Goal: Find specific fact: Find specific fact

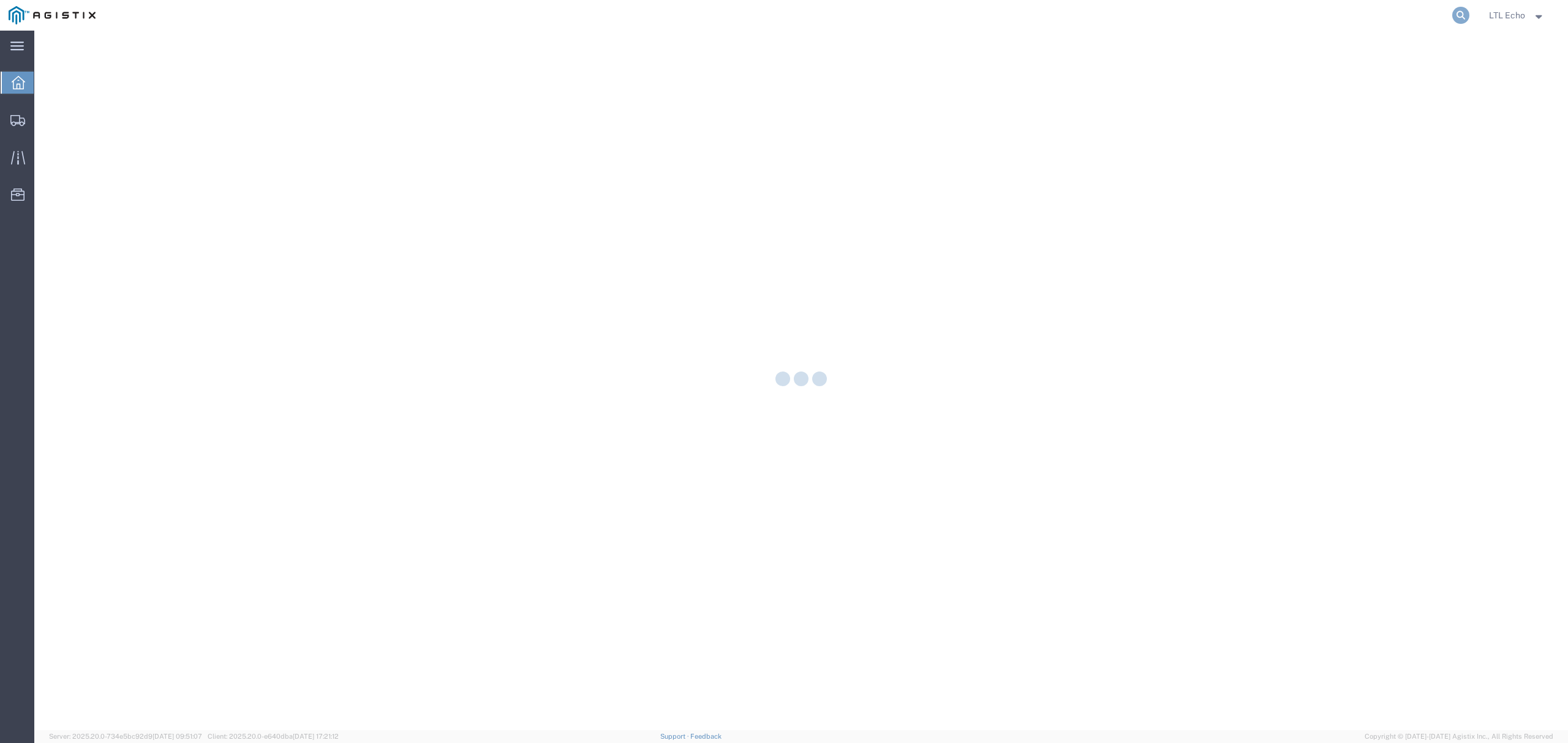
click at [1459, 22] on icon at bounding box center [1461, 16] width 17 height 17
click at [1419, 16] on input "search" at bounding box center [1265, 16] width 373 height 29
paste input "57071966"
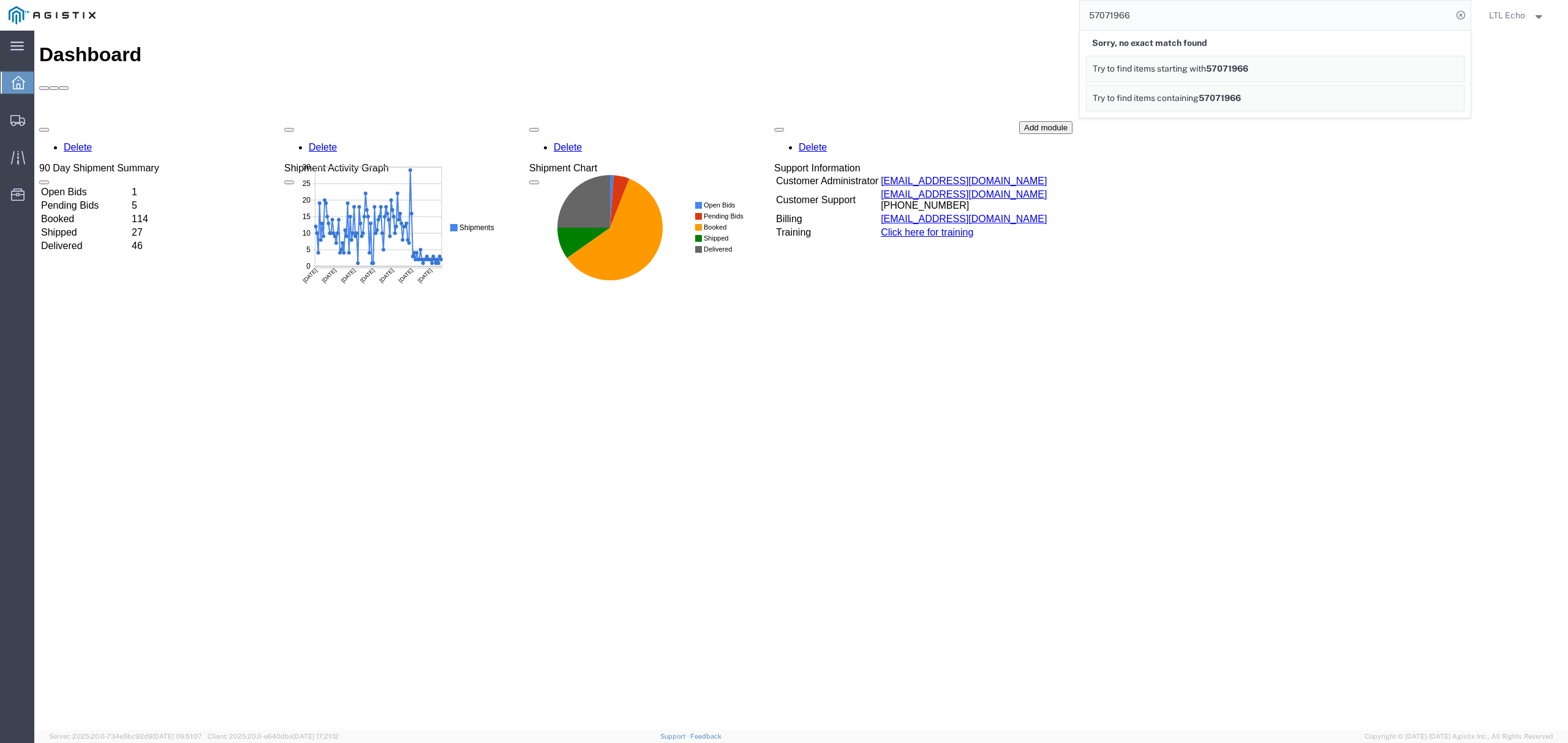
drag, startPoint x: 1148, startPoint y: 16, endPoint x: 941, endPoint y: 1, distance: 207.5
click at [941, 1] on div "57071966 Sorry, no exact match found Try to find items starting with 57071966 T…" at bounding box center [787, 15] width 1367 height 30
paste input "2097"
type input "57072097"
